Goal: Navigation & Orientation: Find specific page/section

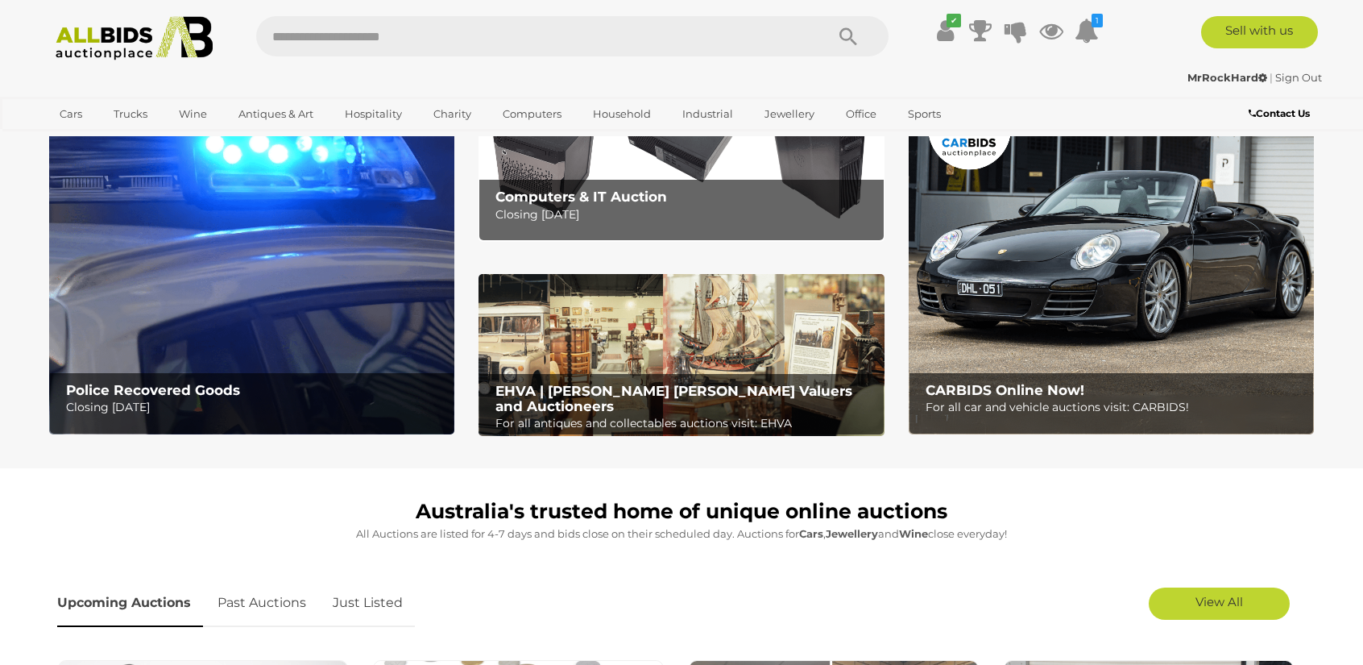
scroll to position [403, 0]
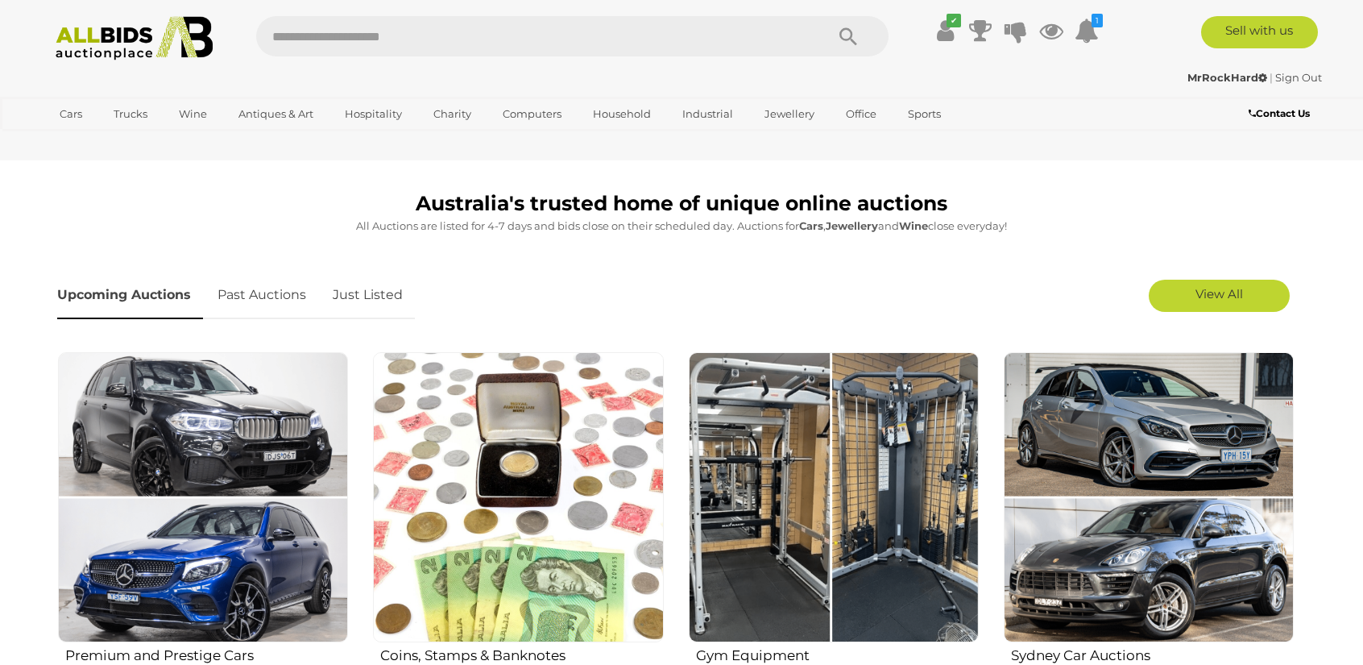
click at [387, 305] on link "Just Listed" at bounding box center [368, 296] width 94 height 48
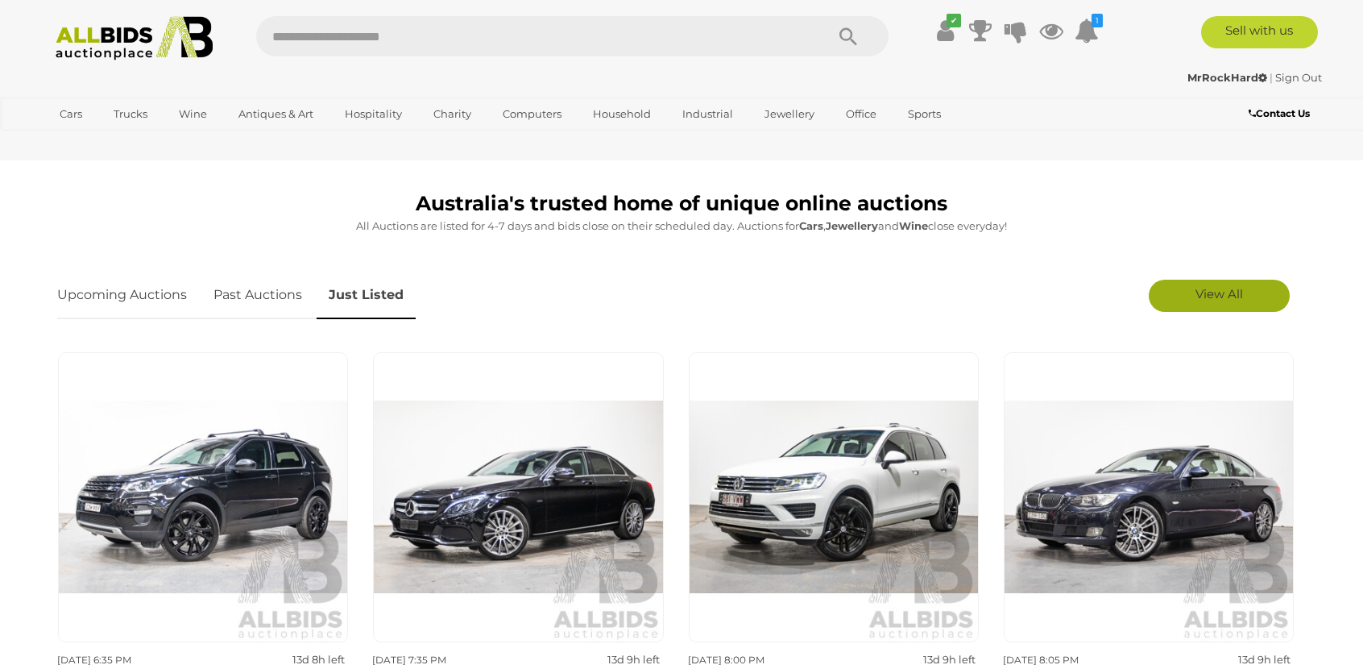
click at [1178, 297] on link "View All" at bounding box center [1219, 296] width 141 height 32
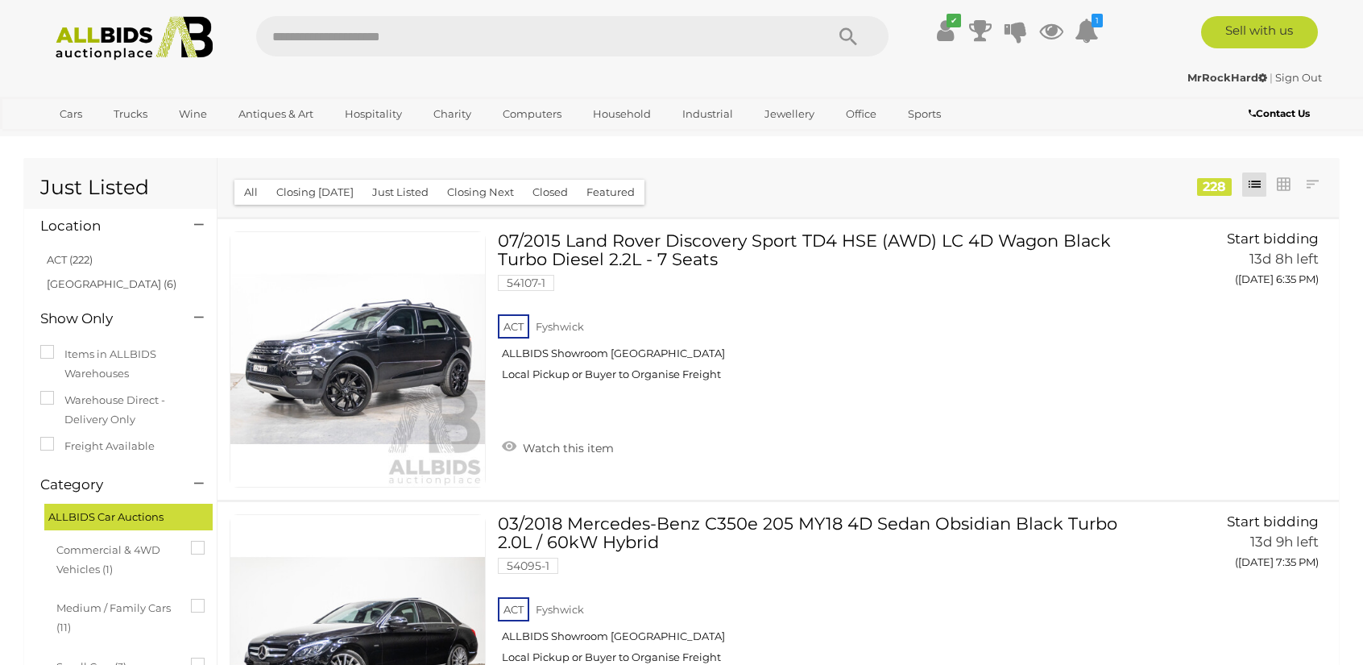
click at [1307, 198] on div "Closing First Closing Last Lowest Bid Highest Bid Item Name A-Z Item Name Z-A A…" at bounding box center [779, 187] width 1122 height 59
click at [1306, 188] on link at bounding box center [1313, 184] width 24 height 24
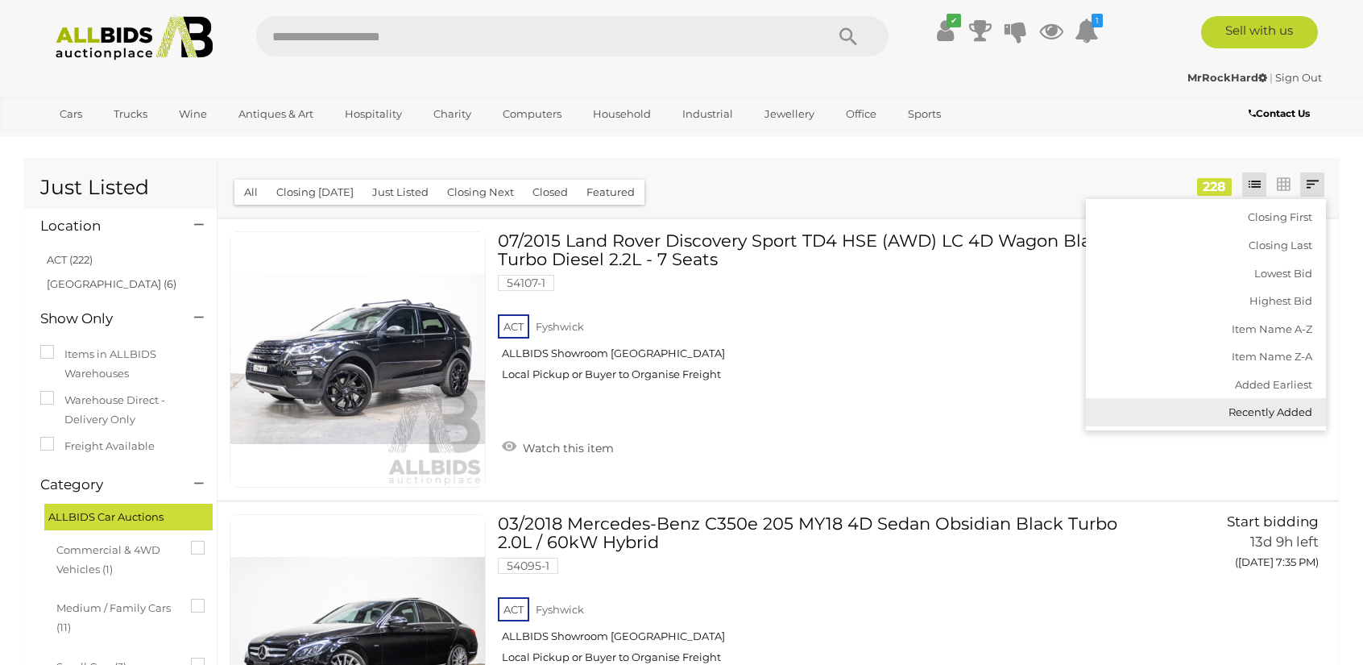
click at [1252, 417] on link "Recently Added" at bounding box center [1206, 412] width 240 height 28
click at [848, 185] on div "Closing First Closing Last Lowest Bid Highest Bid Item Name A-Z Item Name Z-A A…" at bounding box center [779, 187] width 1122 height 59
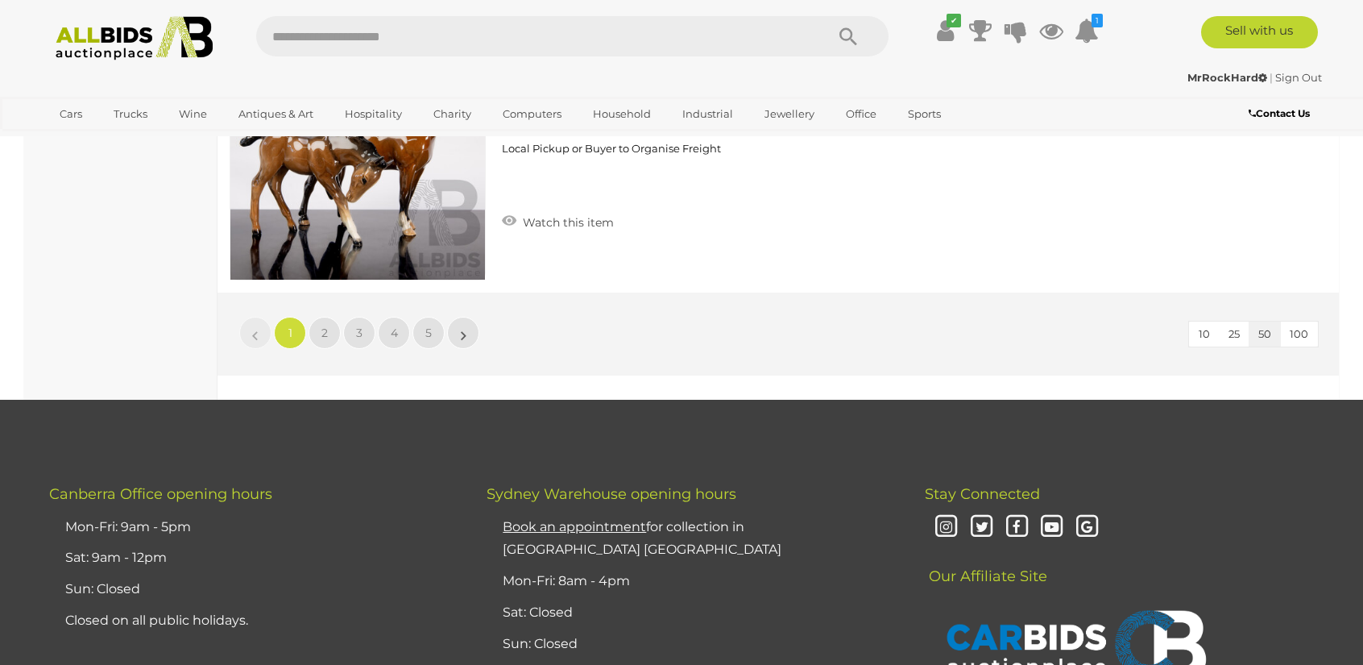
scroll to position [14021, 0]
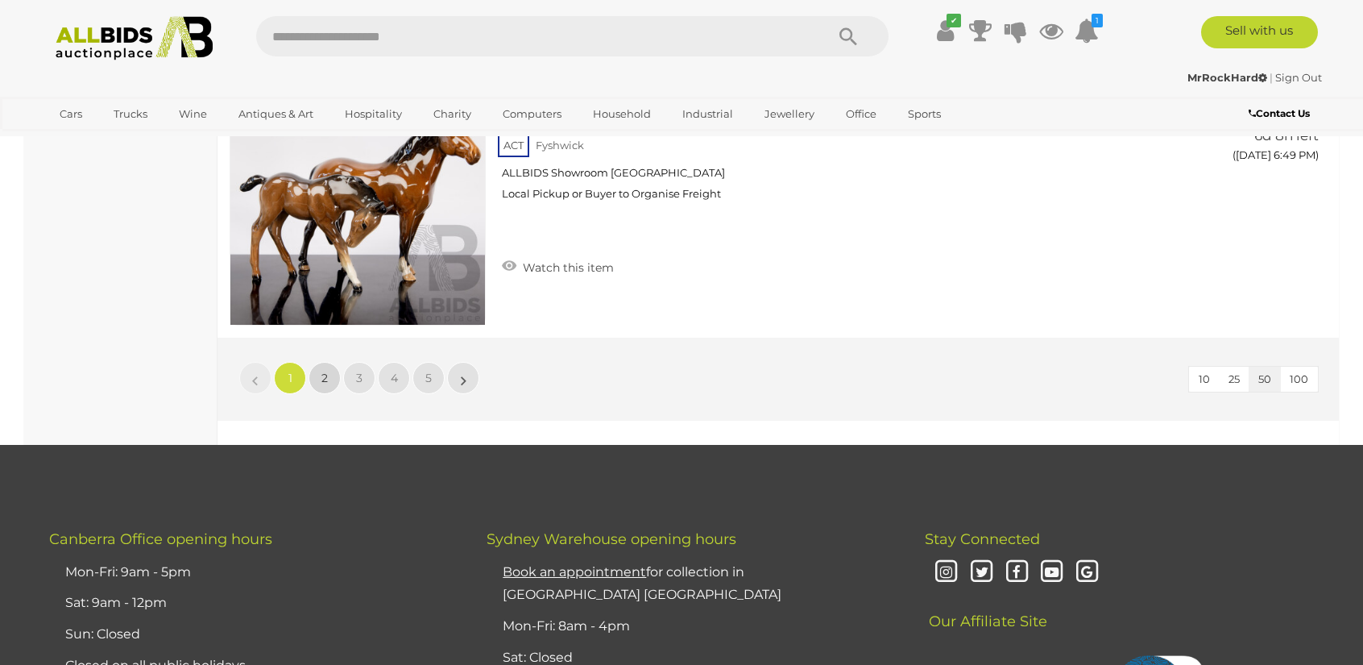
click at [330, 371] on link "2" at bounding box center [325, 378] width 32 height 32
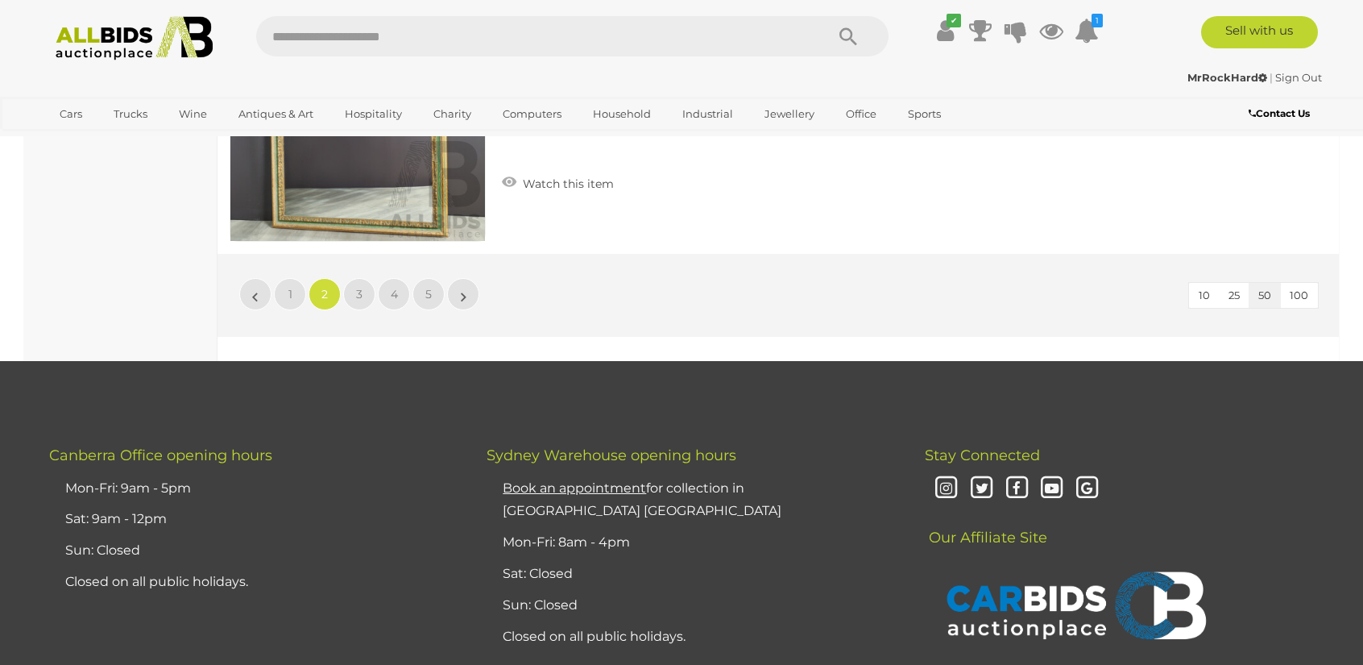
scroll to position [14102, 0]
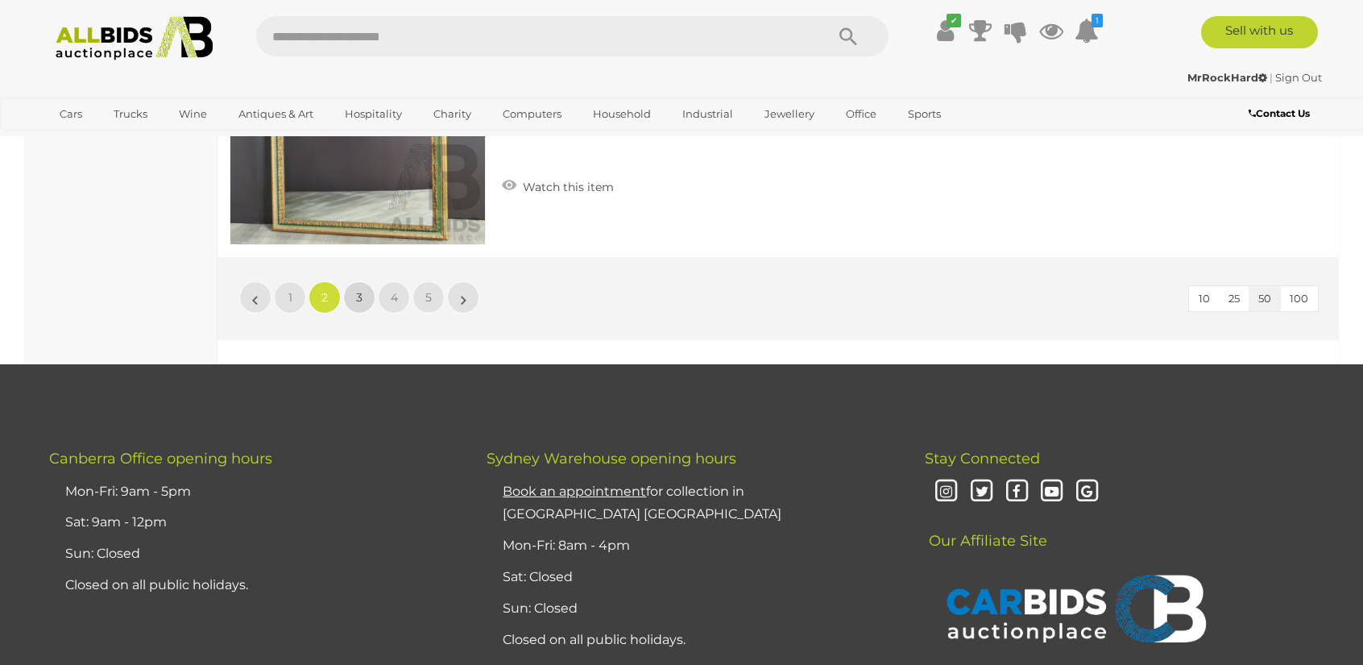
click at [370, 293] on link "3" at bounding box center [359, 297] width 32 height 32
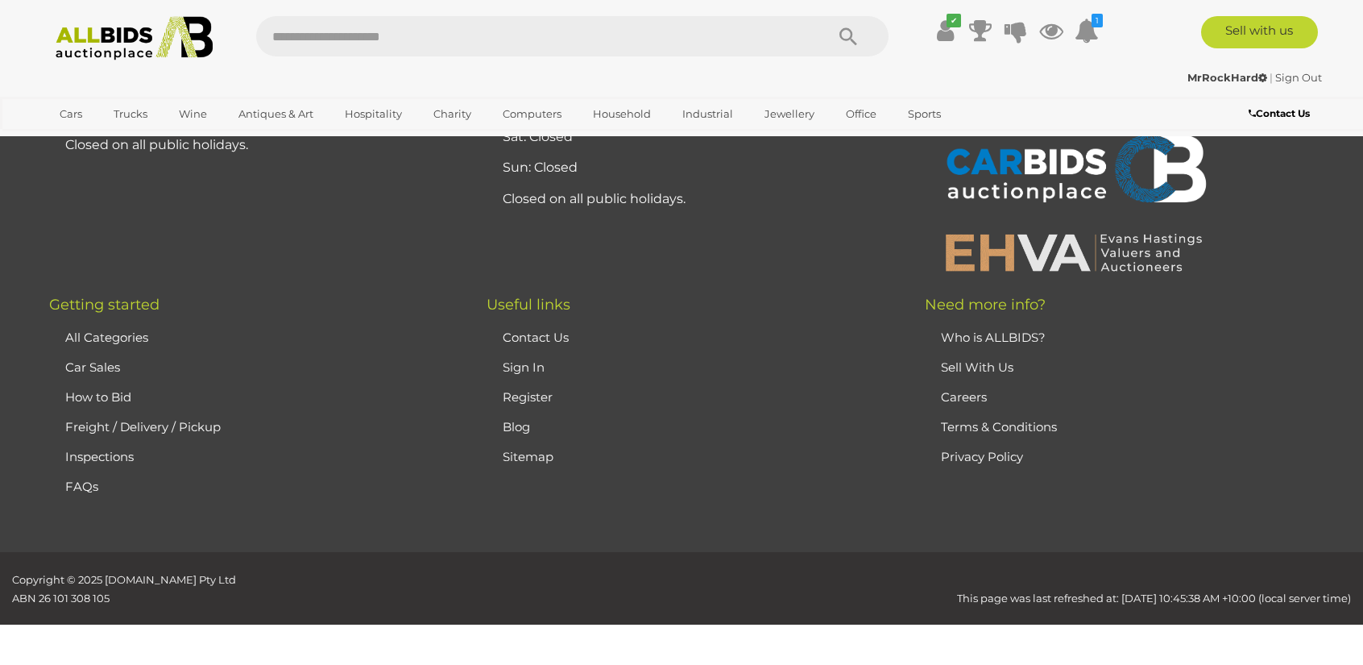
scroll to position [0, 0]
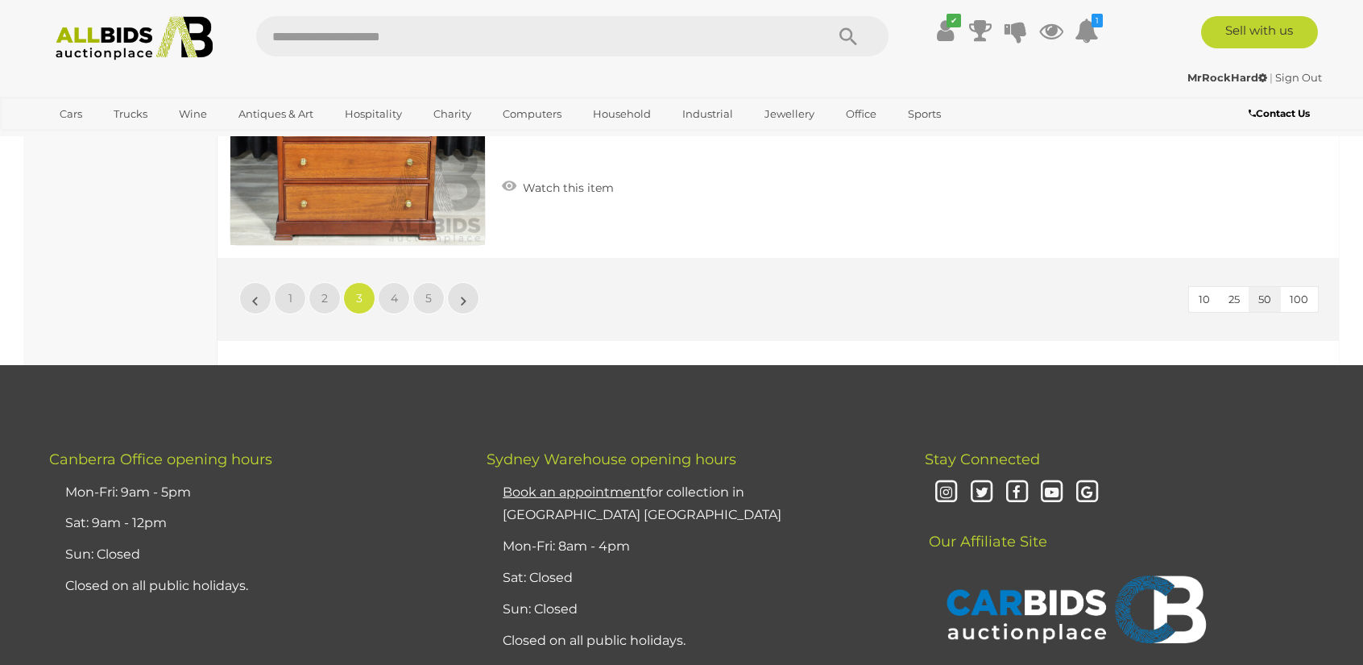
scroll to position [14102, 0]
click at [400, 292] on link "4" at bounding box center [394, 297] width 32 height 32
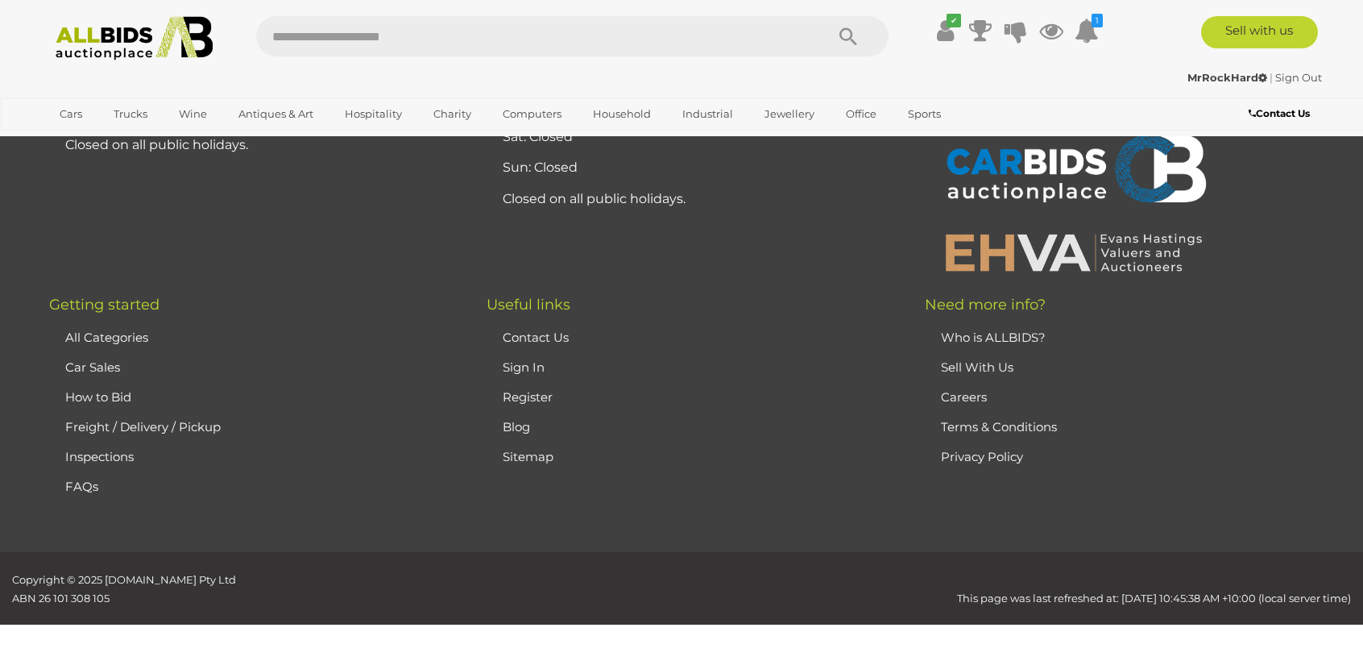
scroll to position [0, 0]
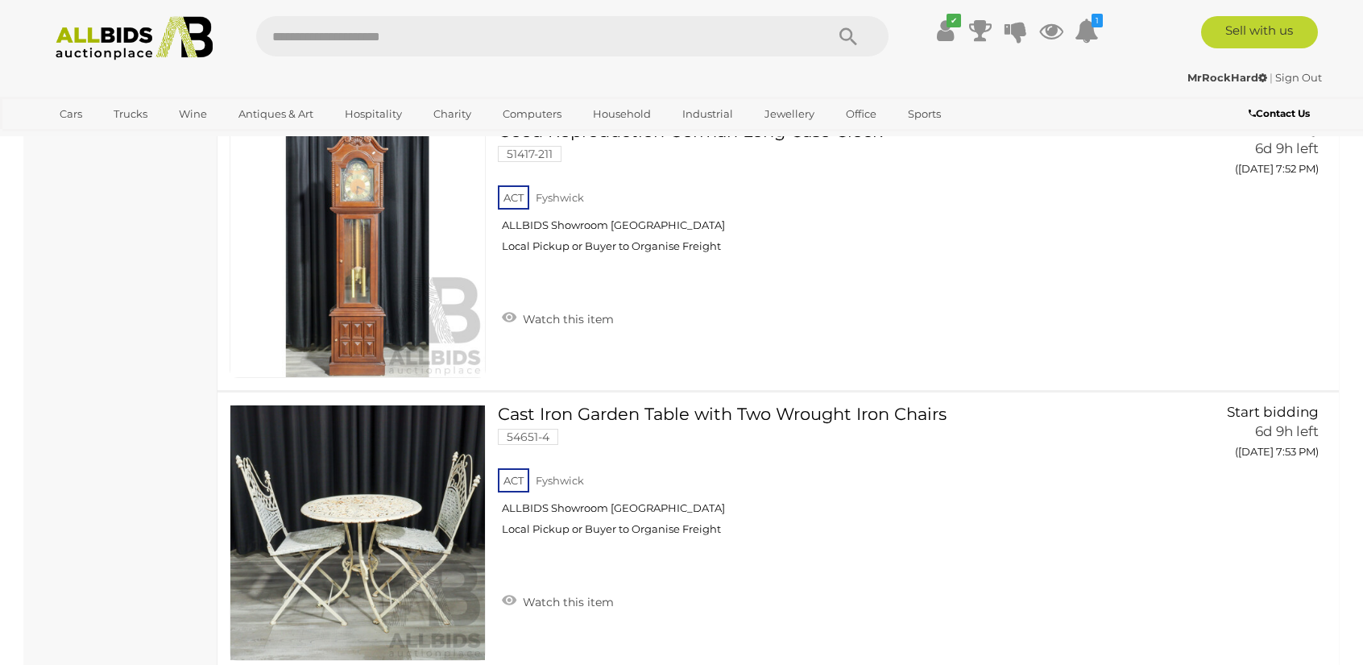
scroll to position [11443, 0]
